Goal: Use online tool/utility: Utilize a website feature to perform a specific function

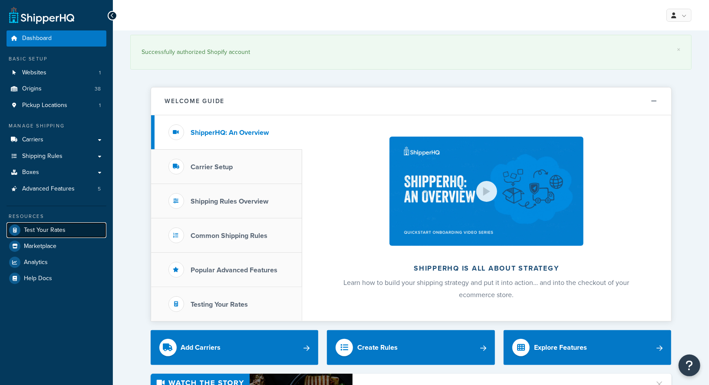
click at [51, 231] on span "Test Your Rates" at bounding box center [45, 229] width 42 height 7
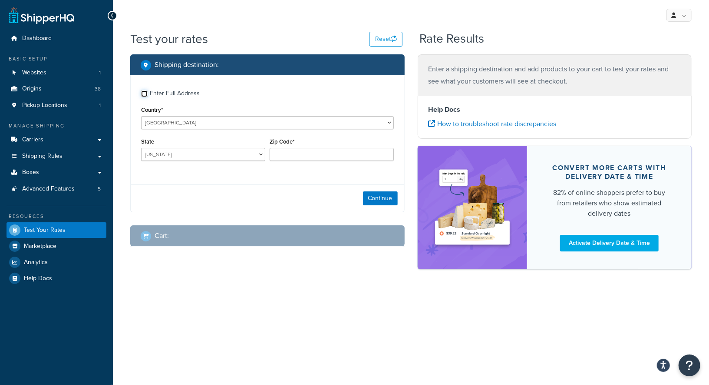
click at [143, 91] on input "Enter Full Address" at bounding box center [144, 93] width 7 height 7
checkbox input "true"
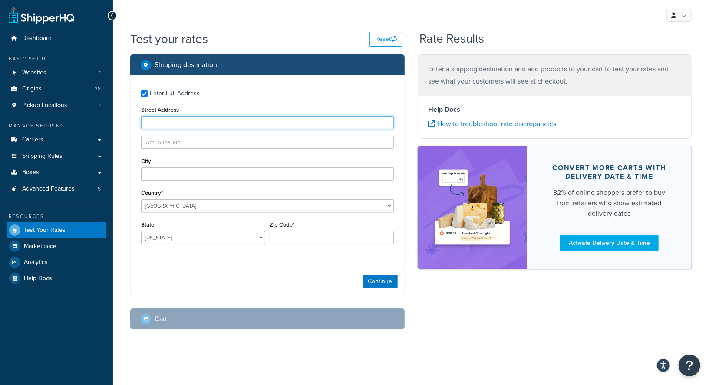
click at [189, 125] on input "Street Address" at bounding box center [267, 122] width 253 height 13
paste input "5173 WARING RD. #41"
type input "5173 WARING RD. #41"
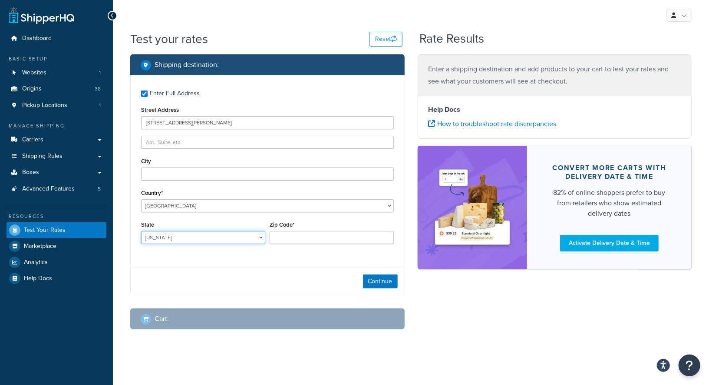
click at [192, 231] on select "Alabama Alaska American Samoa Arizona Arkansas Armed Forces Americas Armed Forc…" at bounding box center [203, 237] width 124 height 13
select select "CA"
click at [141, 231] on select "Alabama Alaska American Samoa Arizona Arkansas Armed Forces Americas Armed Forc…" at bounding box center [203, 237] width 124 height 13
click at [189, 181] on div "Enter Full Address Street Address 5173 WARING RD. #41 City Country* United Stat…" at bounding box center [268, 168] width 274 height 186
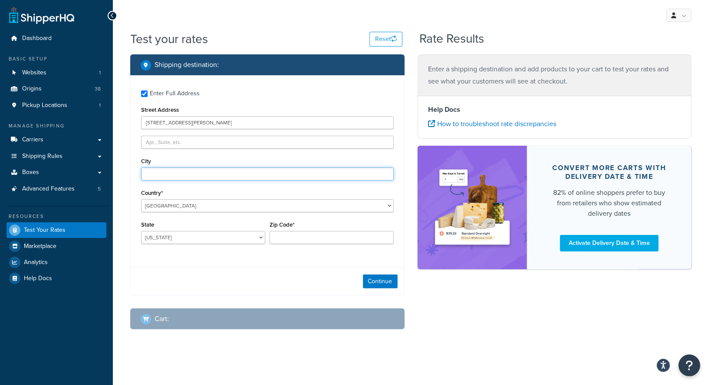
click at [190, 170] on input "City" at bounding box center [267, 173] width 253 height 13
type input "San Diego"
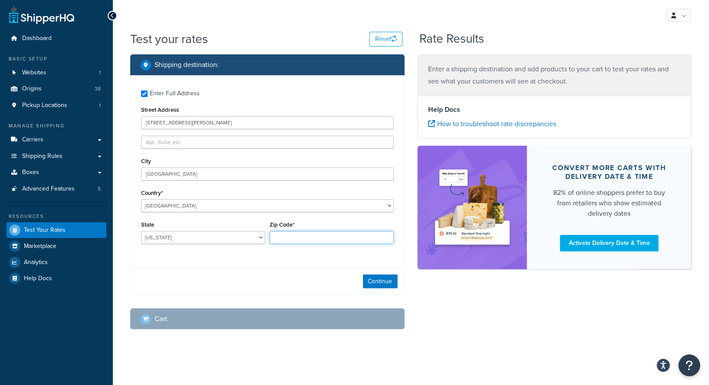
click at [331, 239] on input "Zip Code*" at bounding box center [332, 237] width 124 height 13
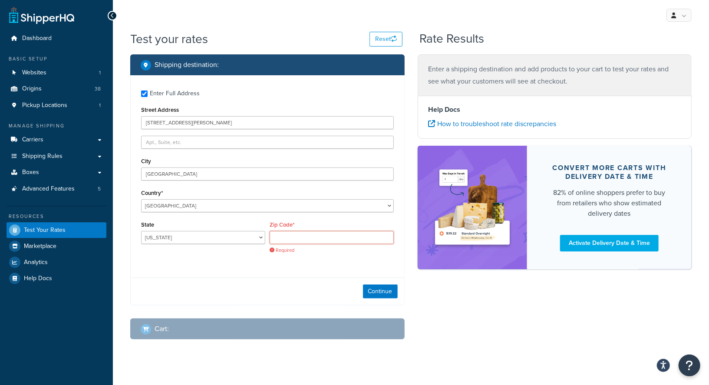
paste input "92120"
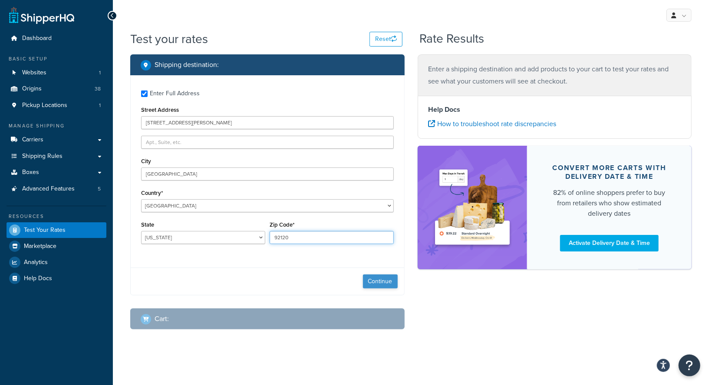
type input "92120"
click at [385, 280] on button "Continue" at bounding box center [380, 281] width 35 height 14
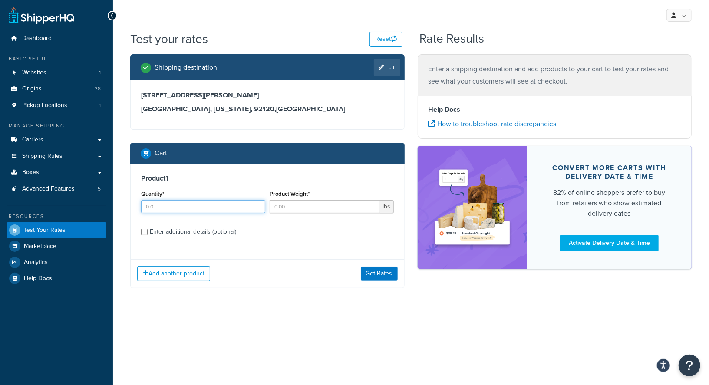
click at [212, 203] on input "Quantity*" at bounding box center [203, 206] width 124 height 13
type input "8"
click at [281, 203] on input "Product Weight*" at bounding box center [325, 206] width 111 height 13
type input "10"
click at [147, 232] on input "Enter additional details (optional)" at bounding box center [144, 232] width 7 height 7
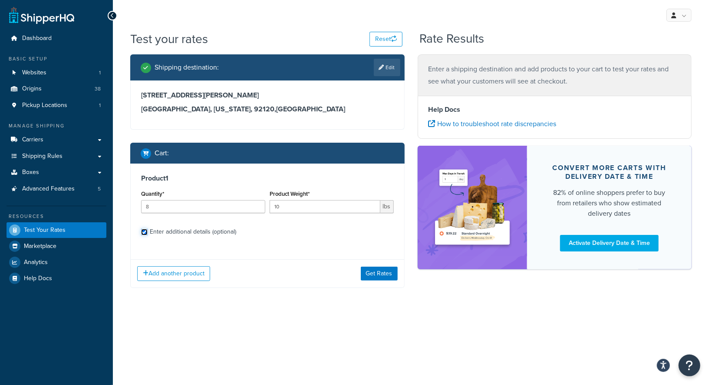
checkbox input "true"
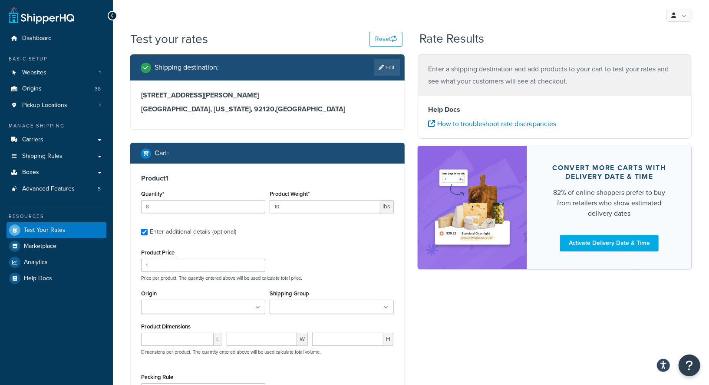
click at [127, 236] on div "Shipping destination : Edit 5173 WARING RD. #41 San Diego, California, 92120 , …" at bounding box center [268, 273] width 288 height 438
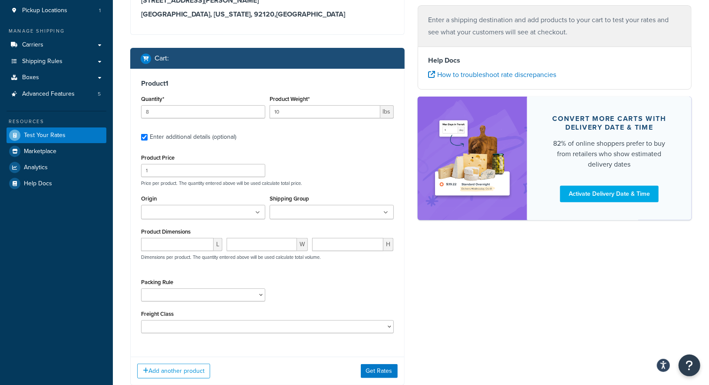
scroll to position [96, 0]
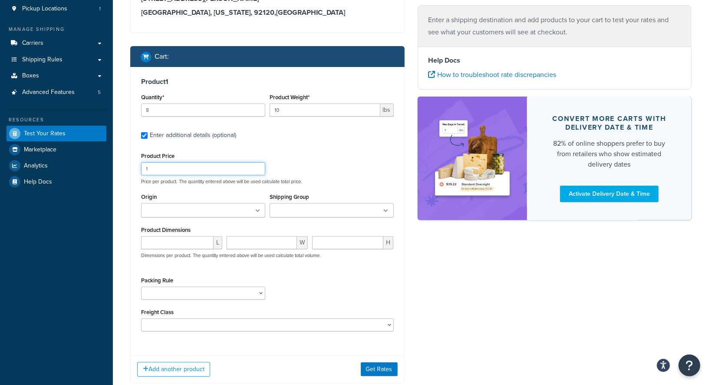
drag, startPoint x: 169, startPoint y: 166, endPoint x: 125, endPoint y: 165, distance: 43.9
click at [124, 165] on div "Shipping destination : Edit 5173 WARING RD. #41 San Diego, California, 92120 , …" at bounding box center [268, 177] width 288 height 438
type input "20"
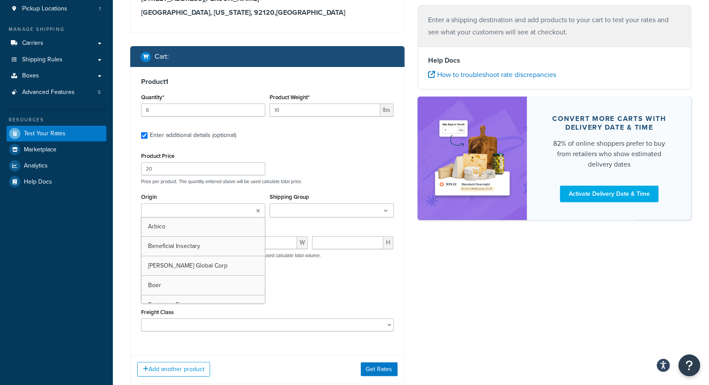
click at [167, 206] on input "Origin" at bounding box center [182, 211] width 77 height 10
type input "pv"
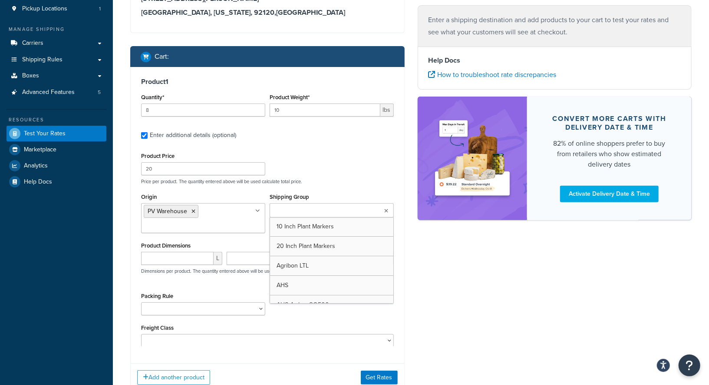
click at [288, 207] on input "Shipping Group" at bounding box center [310, 211] width 77 height 10
type input "not"
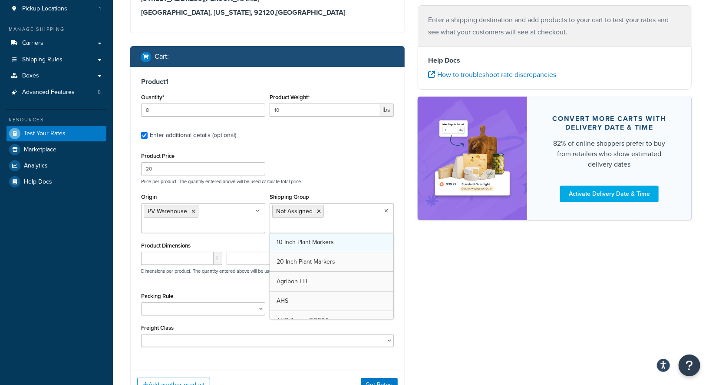
click at [448, 302] on div "Shipping destination : Edit 5173 WARING RD. #41 San Diego, California, 92120 , …" at bounding box center [411, 185] width 575 height 454
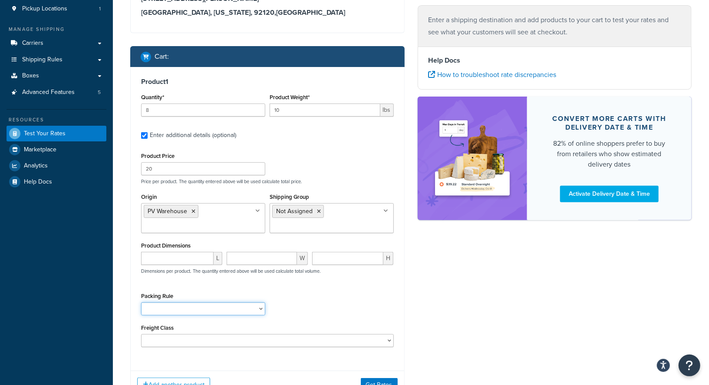
click at [222, 305] on select "1 Gallon 10 Inch Plant Markers 20 Inch Plant Markers AHS 4 claw GO500 AHS 5 Gal…" at bounding box center [203, 308] width 124 height 13
select select "23092"
click at [141, 302] on select "1 Gallon 10 Inch Plant Markers 20 Inch Plant Markers AHS 4 claw GO500 AHS 5 Gal…" at bounding box center [203, 308] width 124 height 13
click at [519, 297] on div "Shipping destination : Edit 5173 WARING RD. #41 San Diego, California, 92120 , …" at bounding box center [411, 185] width 575 height 454
click at [186, 258] on input "number" at bounding box center [177, 258] width 73 height 13
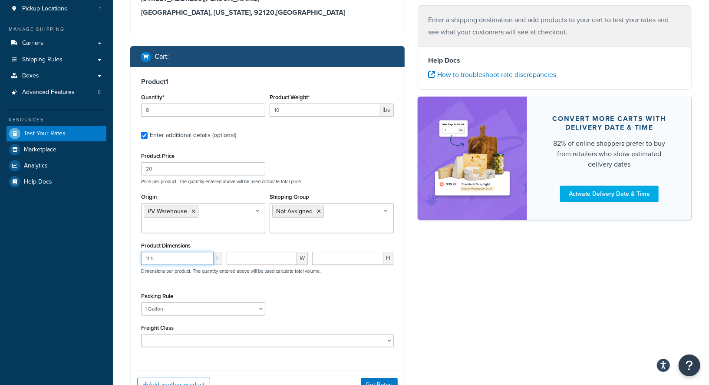
type input "11.5"
click at [258, 260] on input "number" at bounding box center [262, 258] width 70 height 13
type input "5.5"
click at [361, 257] on input "number" at bounding box center [347, 258] width 71 height 13
type input "5.5"
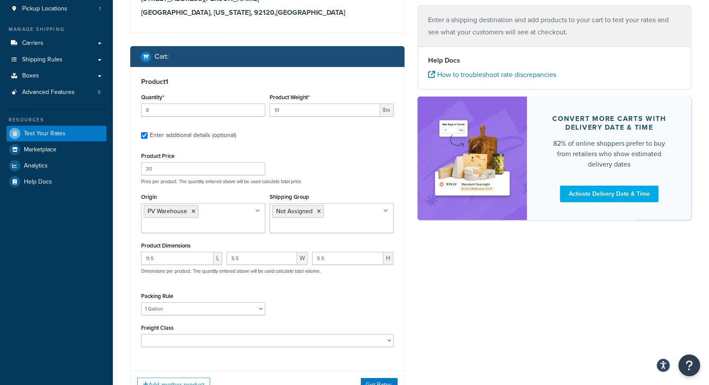
click at [471, 288] on div "Shipping destination : Edit 5173 WARING RD. #41 San Diego, California, 92120 , …" at bounding box center [411, 185] width 575 height 454
click at [371, 381] on button "Get Rates" at bounding box center [379, 385] width 37 height 14
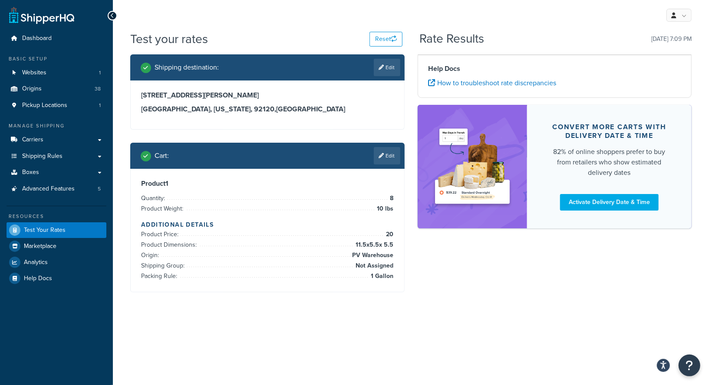
scroll to position [0, 0]
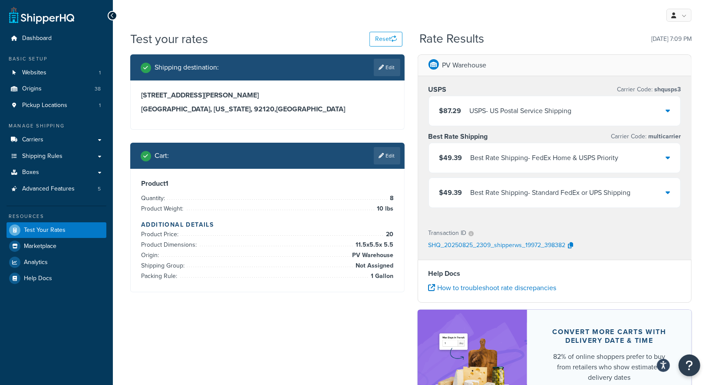
click at [662, 190] on div "$49.39 Best Rate Shipping - Standard FedEx or UPS Shipping" at bounding box center [555, 193] width 252 height 30
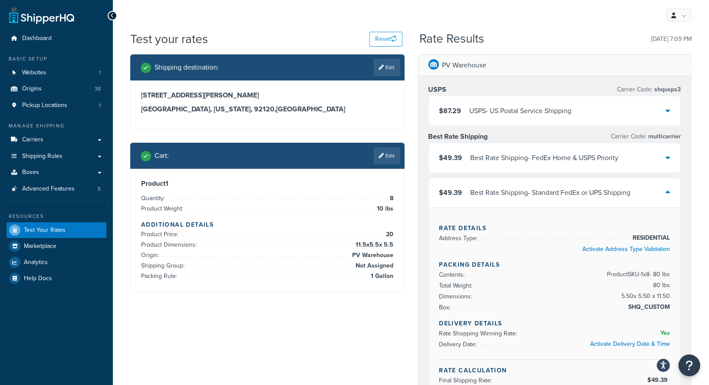
click at [697, 224] on div "PV Warehouse USPS Carrier Code: shqusps3 $87.29 USPS - US Postal Service Shippi…" at bounding box center [555, 341] width 288 height 574
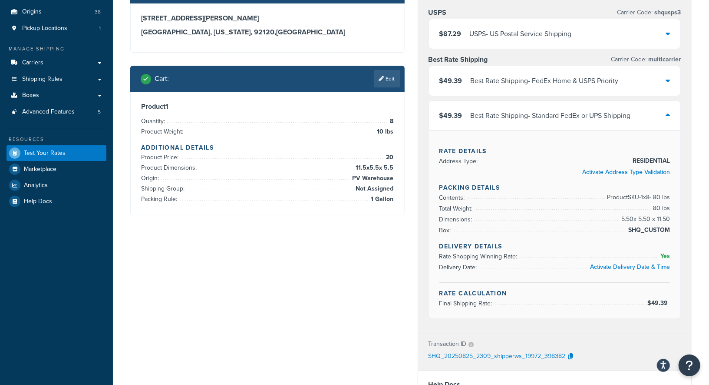
scroll to position [58, 0]
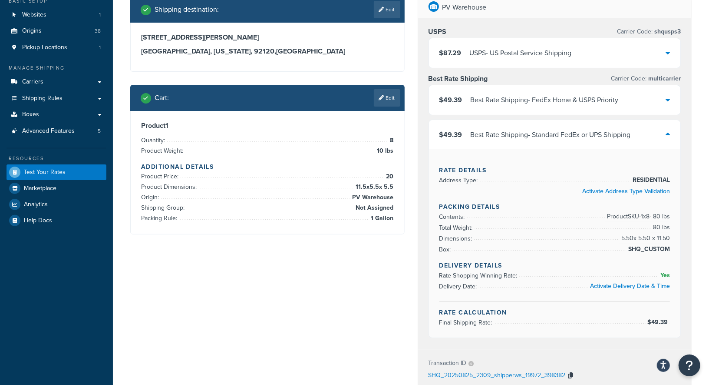
click at [572, 372] on icon "button" at bounding box center [571, 375] width 5 height 6
click at [417, 245] on div "PV Warehouse USPS Carrier Code: shqusps3 $87.29 USPS - US Postal Service Shippi…" at bounding box center [555, 284] width 288 height 574
click at [46, 116] on link "Boxes" at bounding box center [57, 114] width 100 height 16
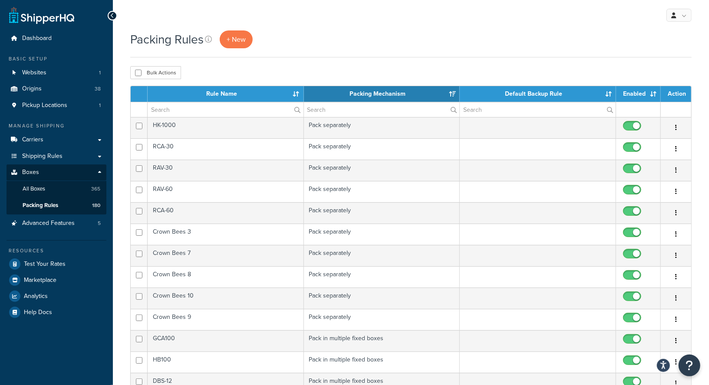
click at [264, 55] on div "Packing Rules + New" at bounding box center [411, 43] width 562 height 27
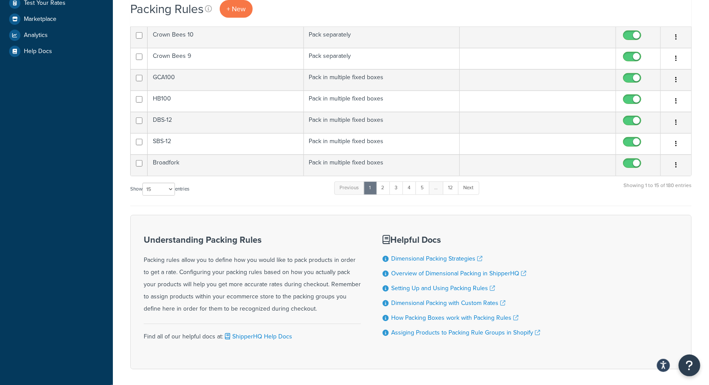
scroll to position [292, 0]
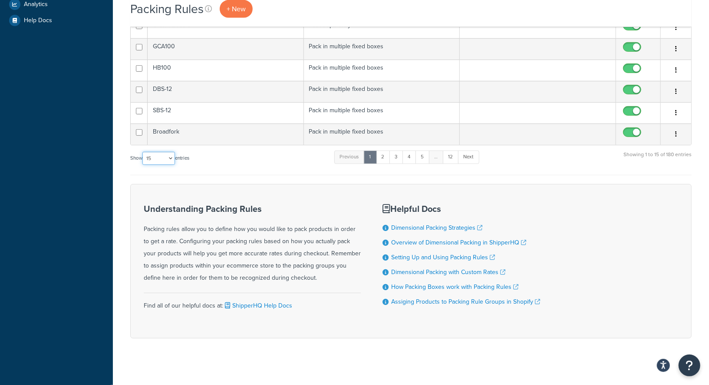
click at [163, 152] on select "10 15 25 50 100" at bounding box center [159, 158] width 33 height 13
select select "100"
click at [143, 165] on select "10 15 25 50 100" at bounding box center [159, 158] width 33 height 13
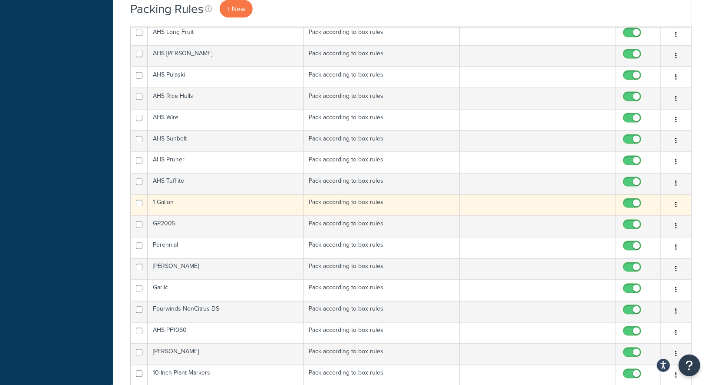
click at [212, 197] on td "1 Gallon" at bounding box center [226, 204] width 156 height 21
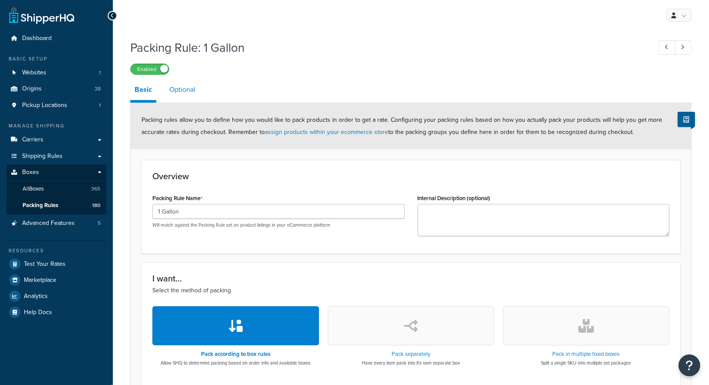
click at [191, 93] on link "Optional" at bounding box center [182, 89] width 35 height 21
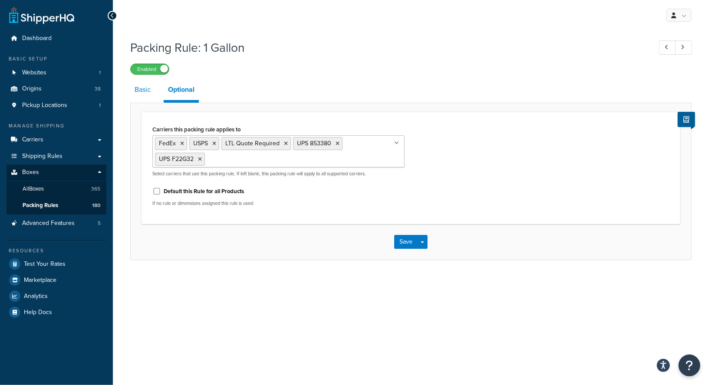
click at [140, 95] on link "Basic" at bounding box center [142, 89] width 25 height 21
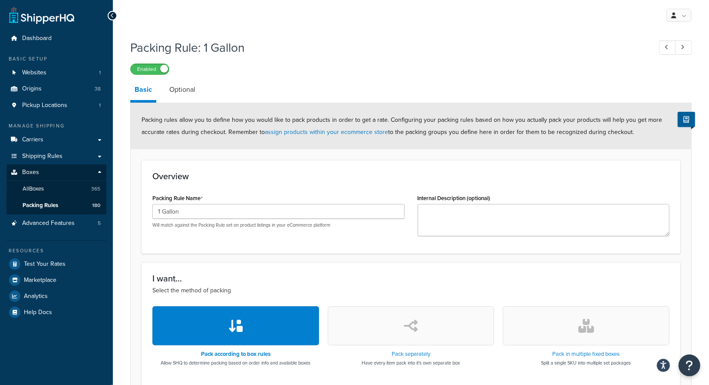
click at [191, 89] on link "Optional" at bounding box center [182, 89] width 35 height 21
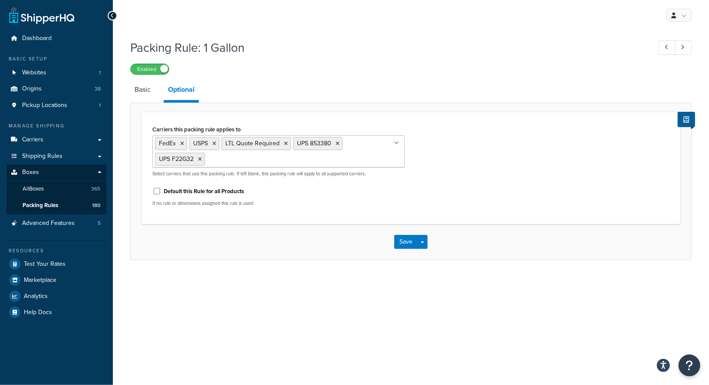
click at [296, 64] on div "Enabled" at bounding box center [411, 69] width 562 height 12
click at [62, 154] on link "Shipping Rules" at bounding box center [57, 156] width 100 height 16
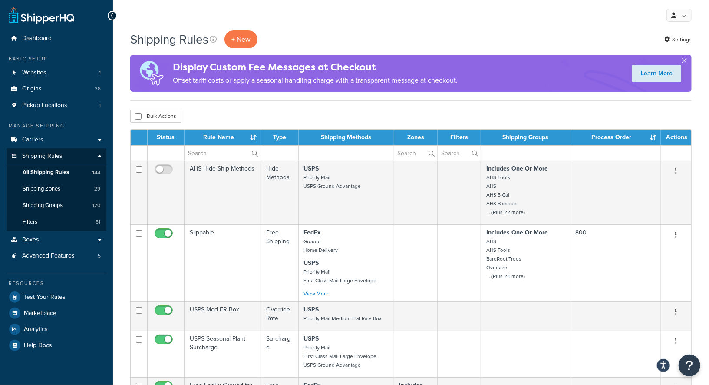
click at [258, 112] on div "Bulk Actions Duplicate Delete" at bounding box center [411, 115] width 562 height 13
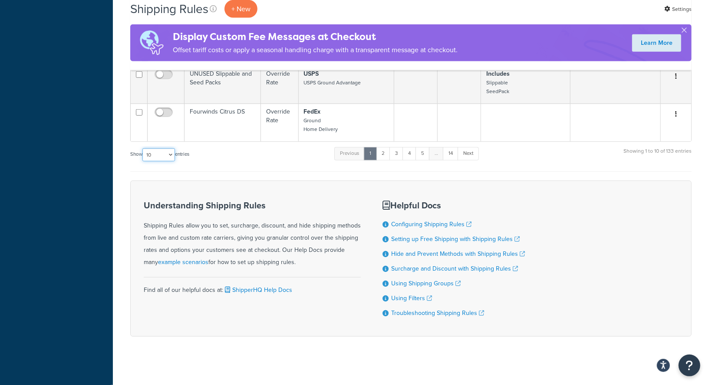
click at [158, 153] on select "10 15 25 50 100 1000" at bounding box center [159, 154] width 33 height 13
select select "1000"
click at [143, 148] on select "10 15 25 50 100 1000" at bounding box center [159, 154] width 33 height 13
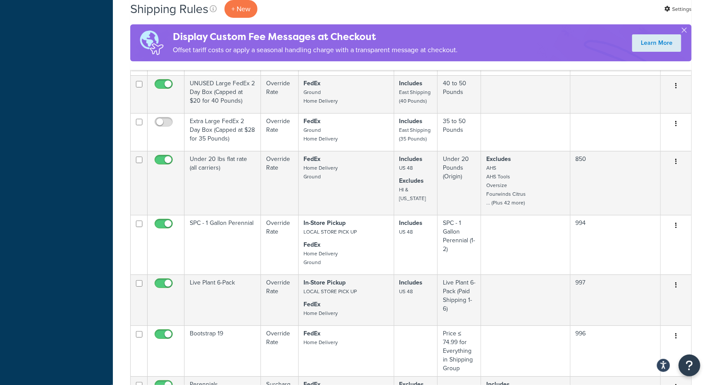
scroll to position [4800, 0]
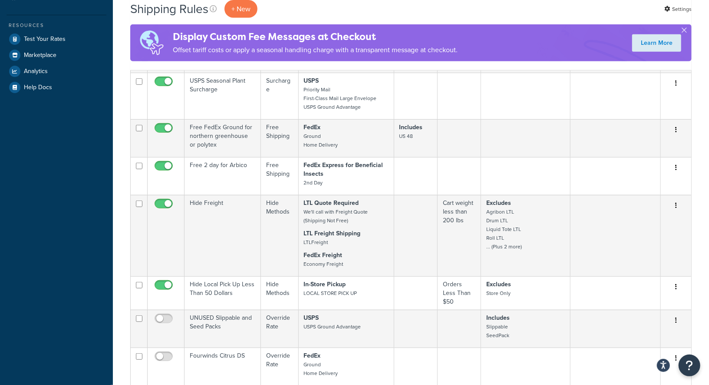
scroll to position [0, 0]
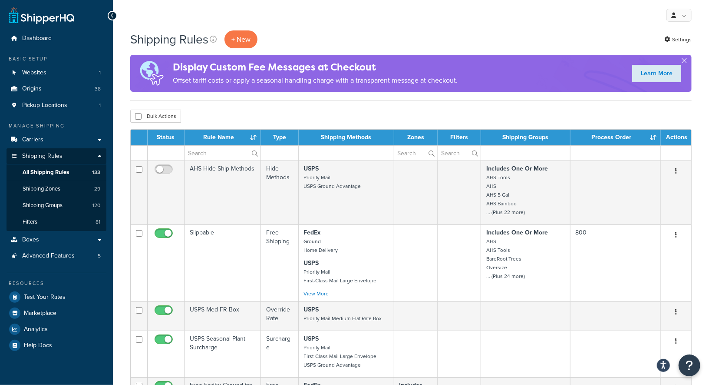
click at [581, 21] on div "My Profile Billing Global Settings Contact Us Logout" at bounding box center [411, 15] width 597 height 30
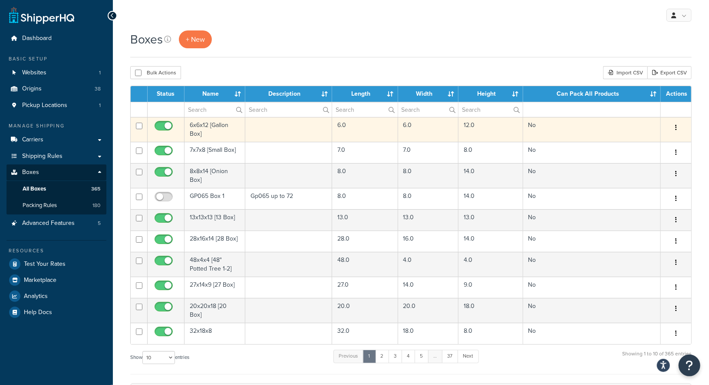
click at [196, 129] on td "6x6x12 [Gallon Box]" at bounding box center [215, 129] width 61 height 25
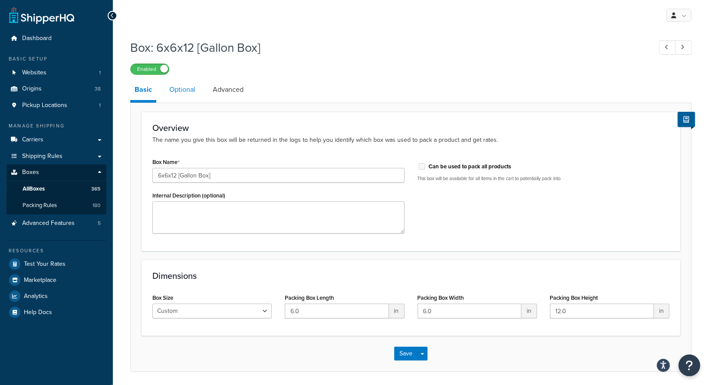
click at [188, 96] on link "Optional" at bounding box center [182, 89] width 35 height 21
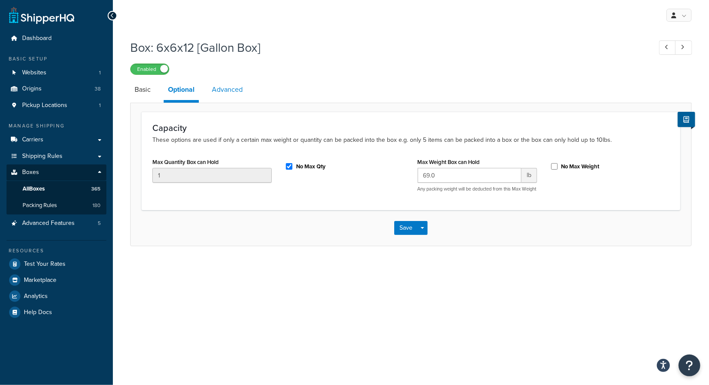
click at [229, 88] on link "Advanced" at bounding box center [228, 89] width 40 height 21
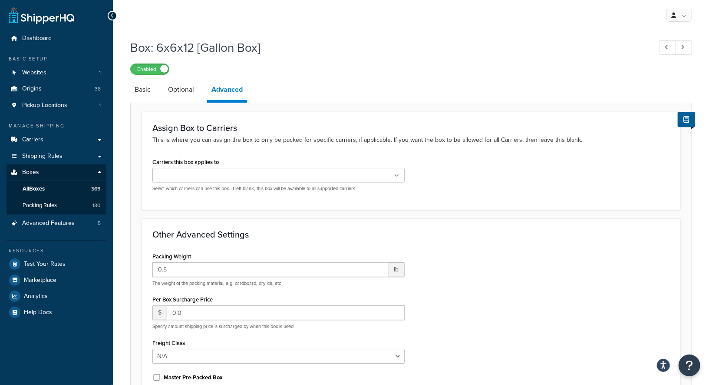
click at [337, 105] on div "Assign Box to Carriers This is where you can assign the box to only be packed f…" at bounding box center [411, 292] width 562 height 379
click at [335, 78] on div "Box: 6x6x12 [Gallon Box] Enabled Basic Optional Advanced Assign Box to Carriers…" at bounding box center [411, 258] width 562 height 447
